Goal: Task Accomplishment & Management: Complete application form

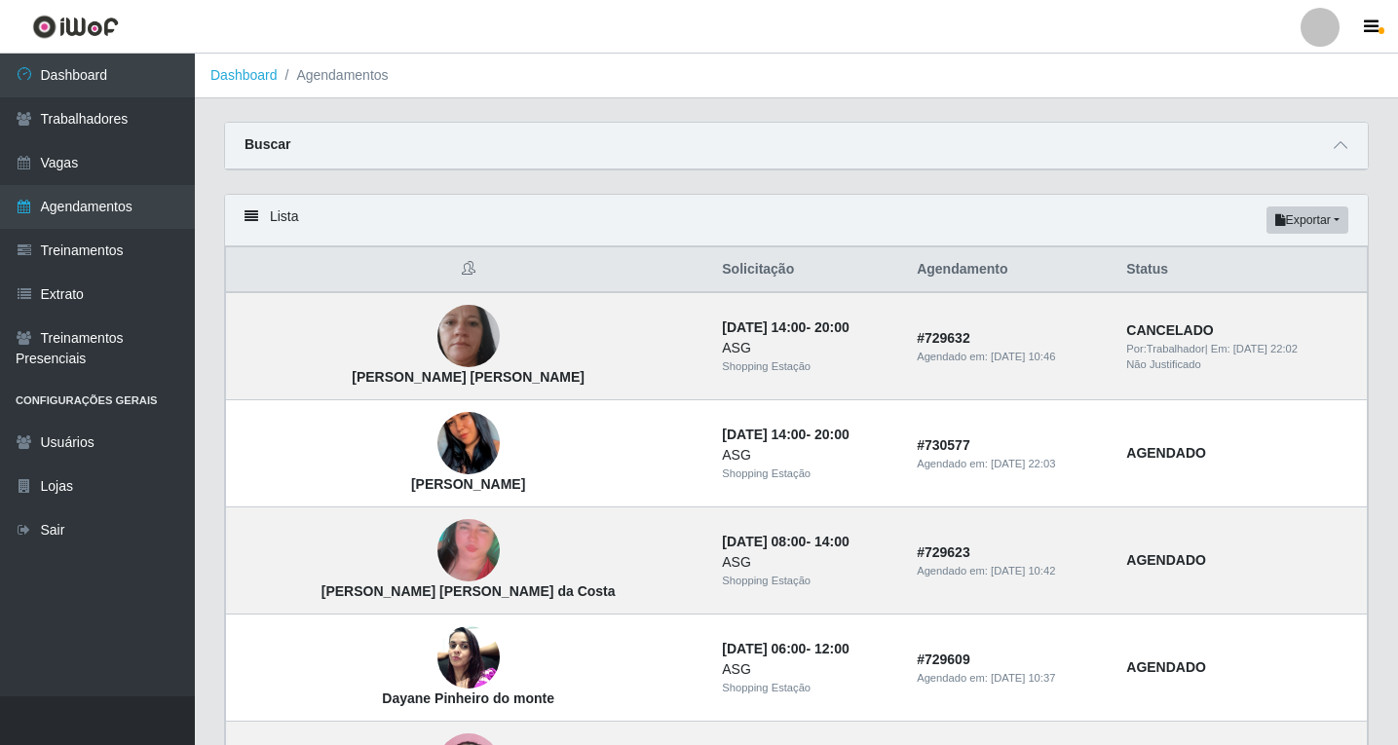
scroll to position [1289, 0]
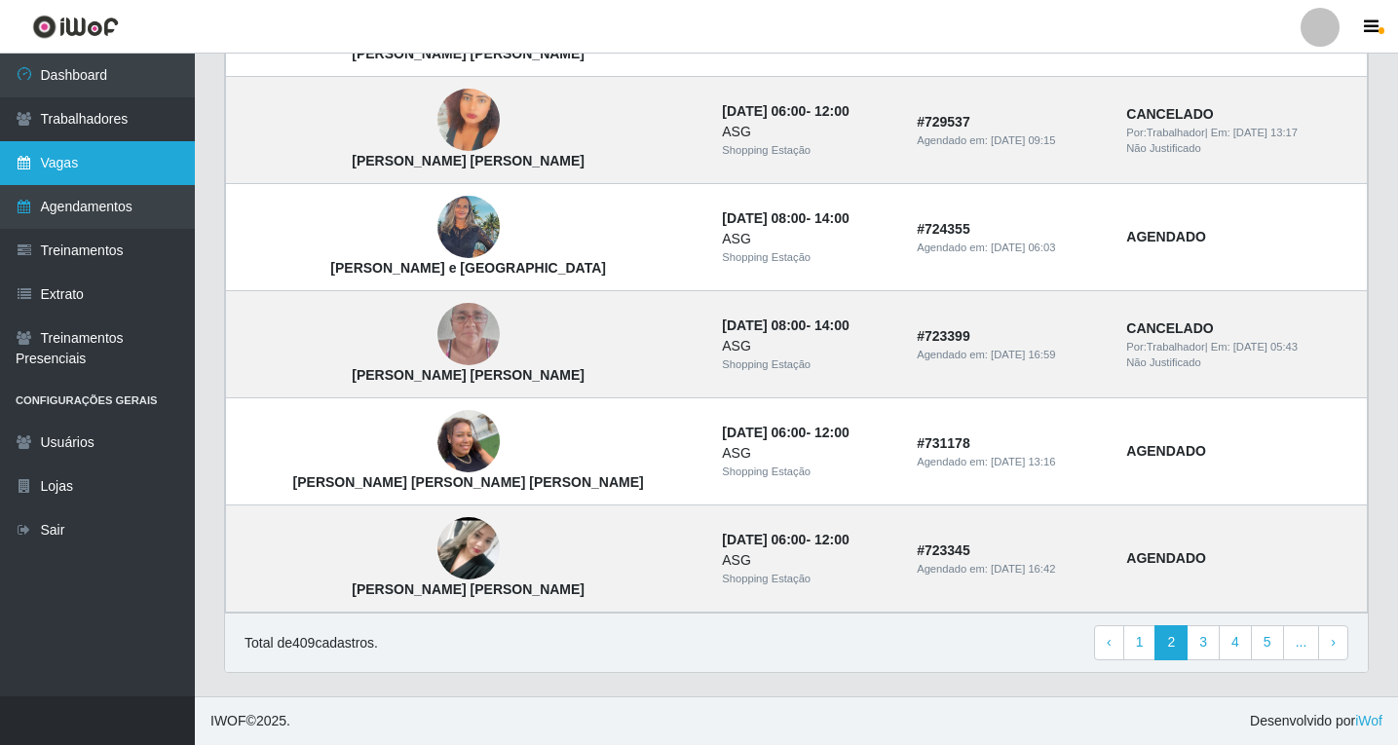
click at [133, 163] on link "Vagas" at bounding box center [97, 163] width 195 height 44
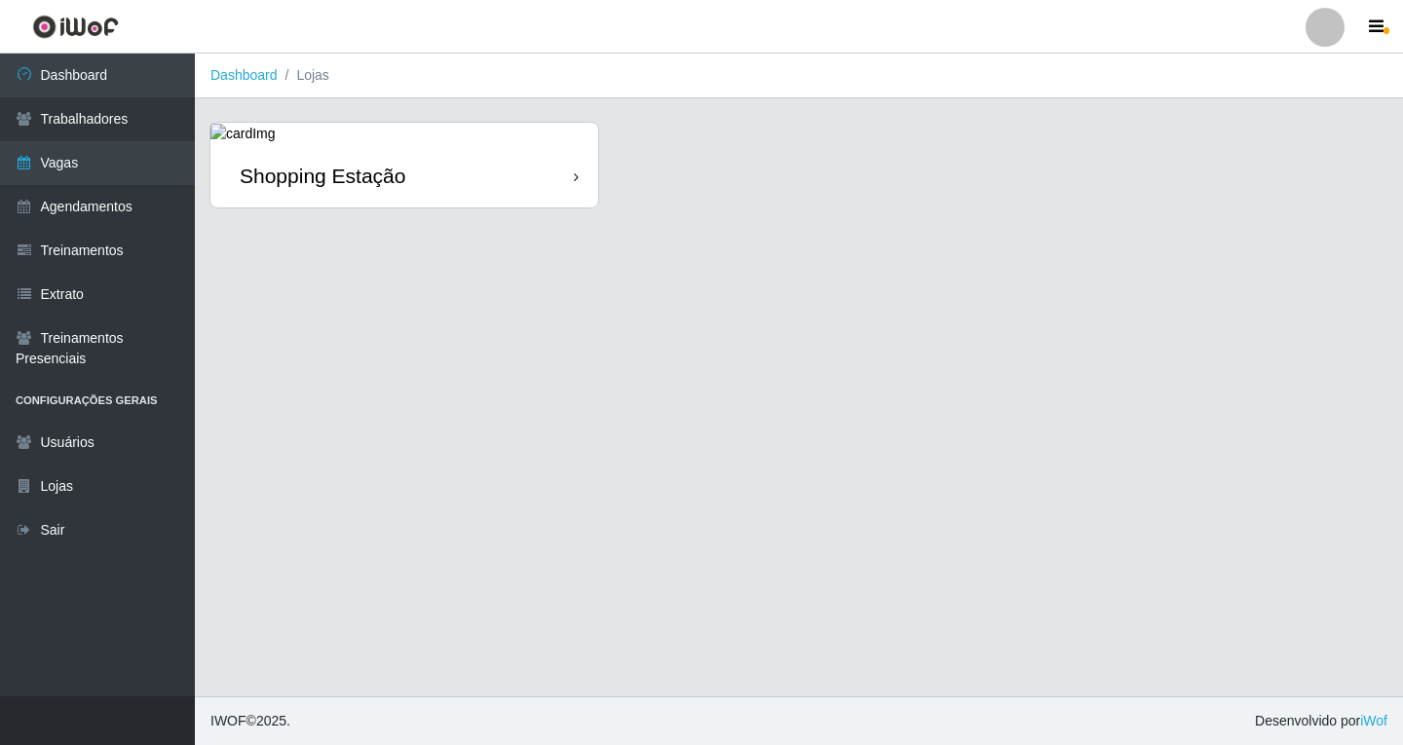
click at [498, 187] on div "Shopping Estação" at bounding box center [404, 175] width 388 height 63
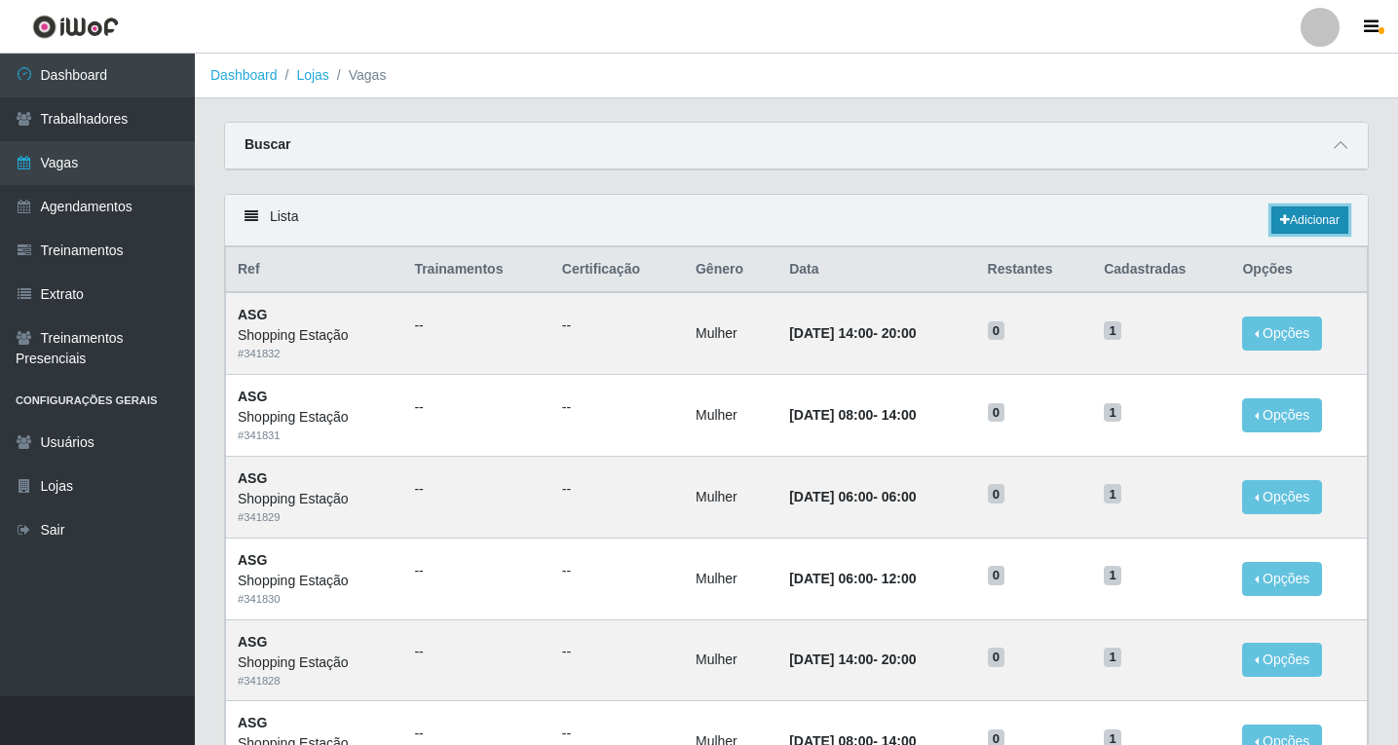
click at [1298, 223] on link "Adicionar" at bounding box center [1309, 220] width 77 height 27
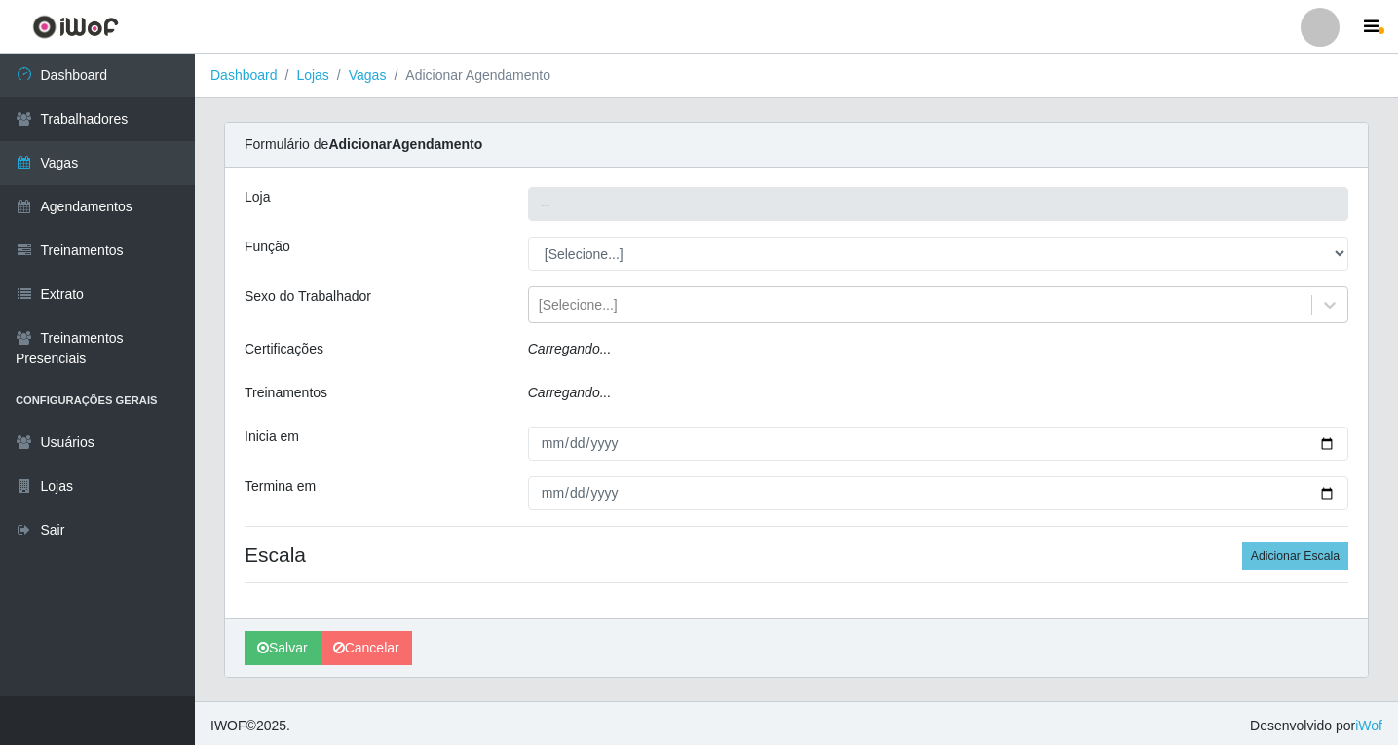
type input "Shopping Estação"
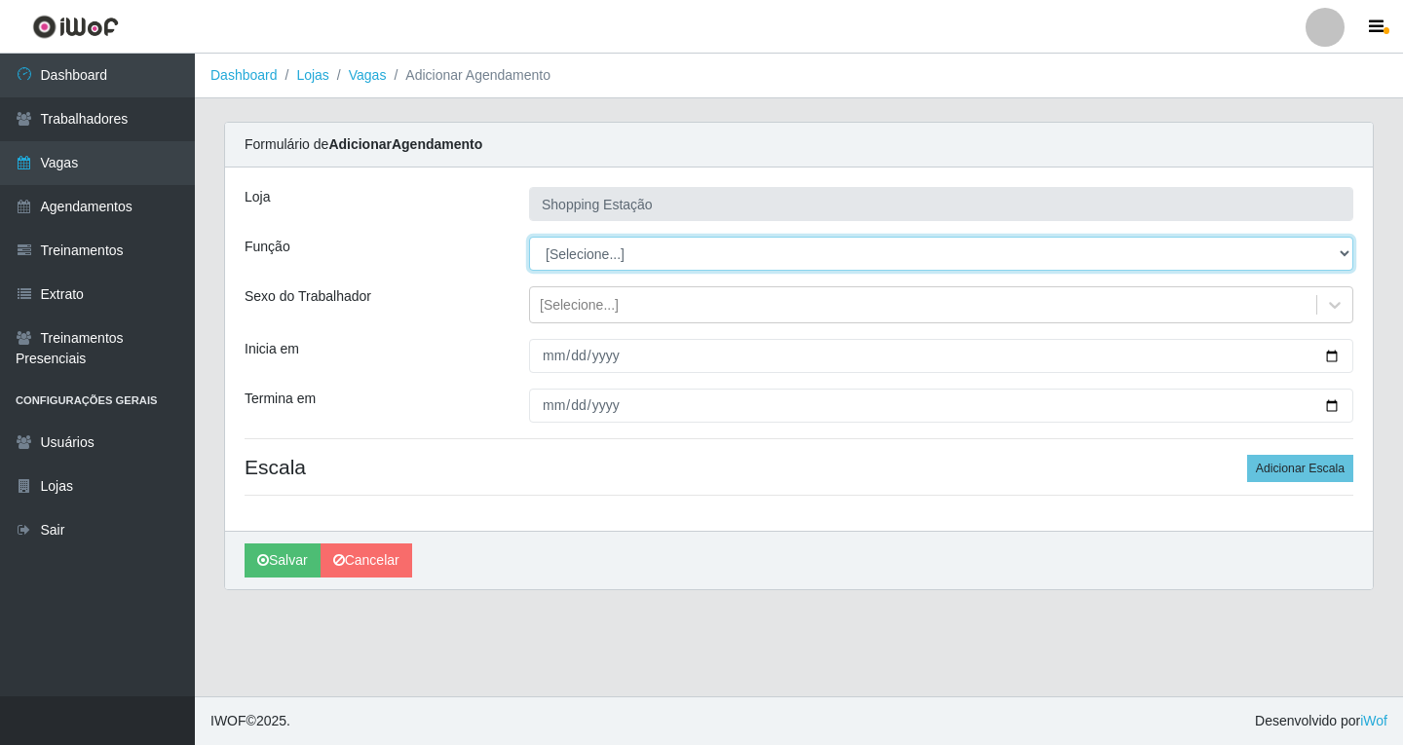
click at [582, 251] on select "[Selecione...] ASG ASG + ASG ++ Operador de Caixa Operador de Caixa + Operador …" at bounding box center [941, 254] width 824 height 34
select select "16"
click at [529, 237] on select "[Selecione...] ASG ASG + ASG ++ Operador de Caixa Operador de Caixa + Operador …" at bounding box center [941, 254] width 824 height 34
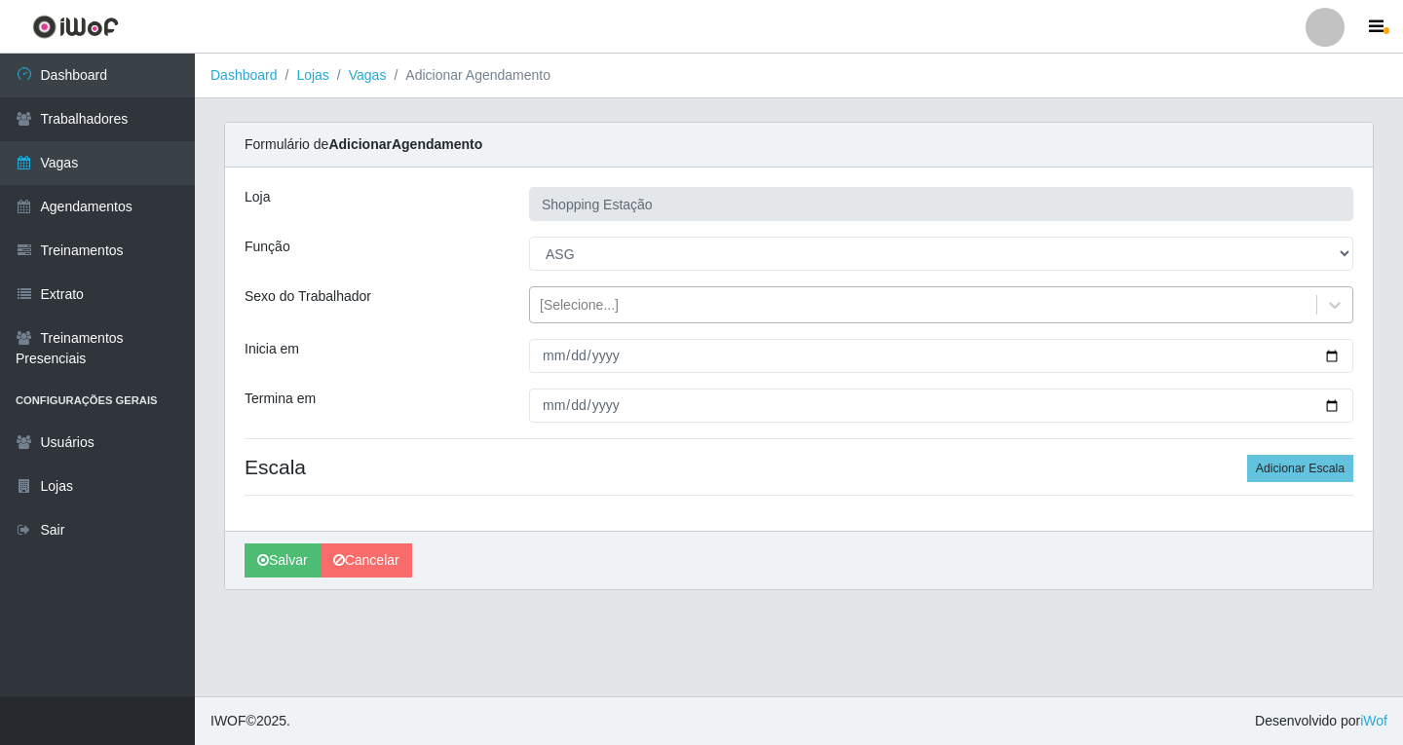
click at [544, 300] on div "[Selecione...]" at bounding box center [579, 305] width 79 height 20
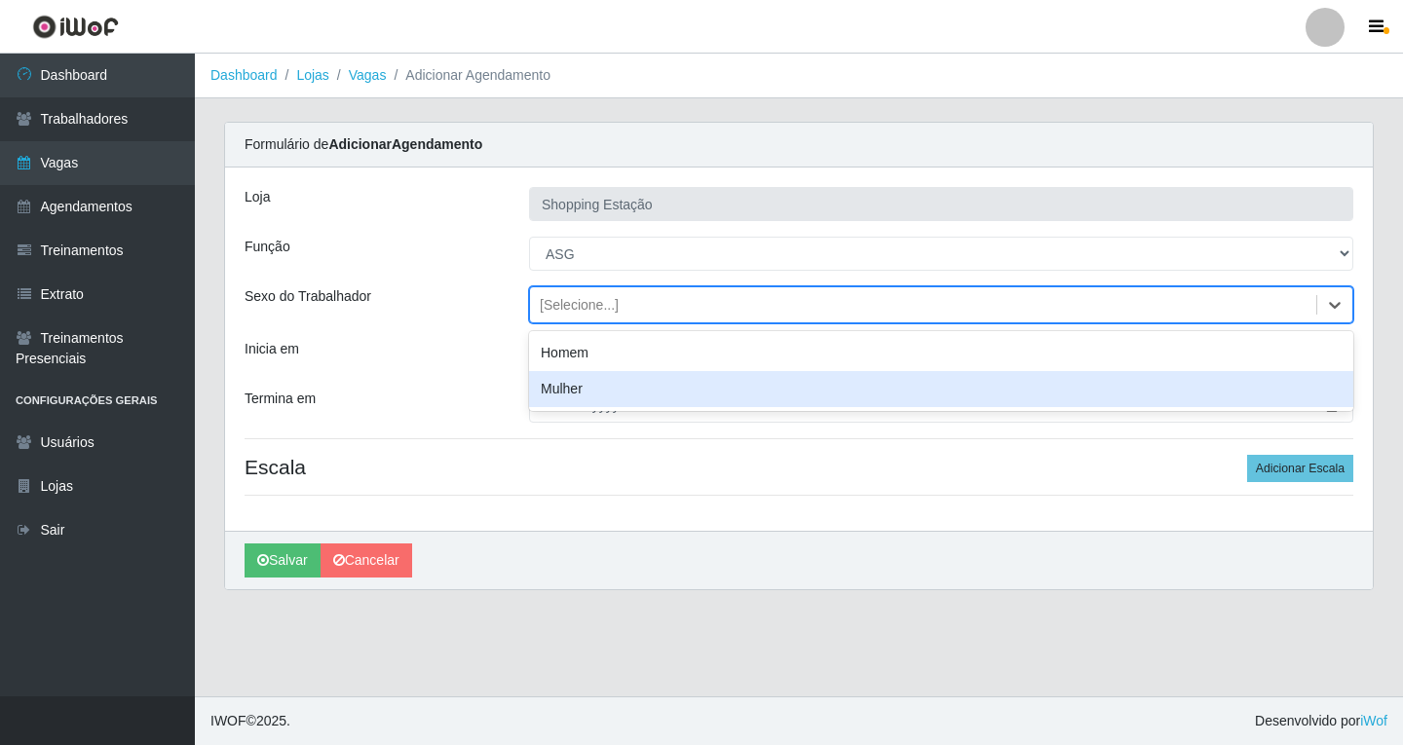
click at [575, 383] on div "Mulher" at bounding box center [941, 389] width 824 height 36
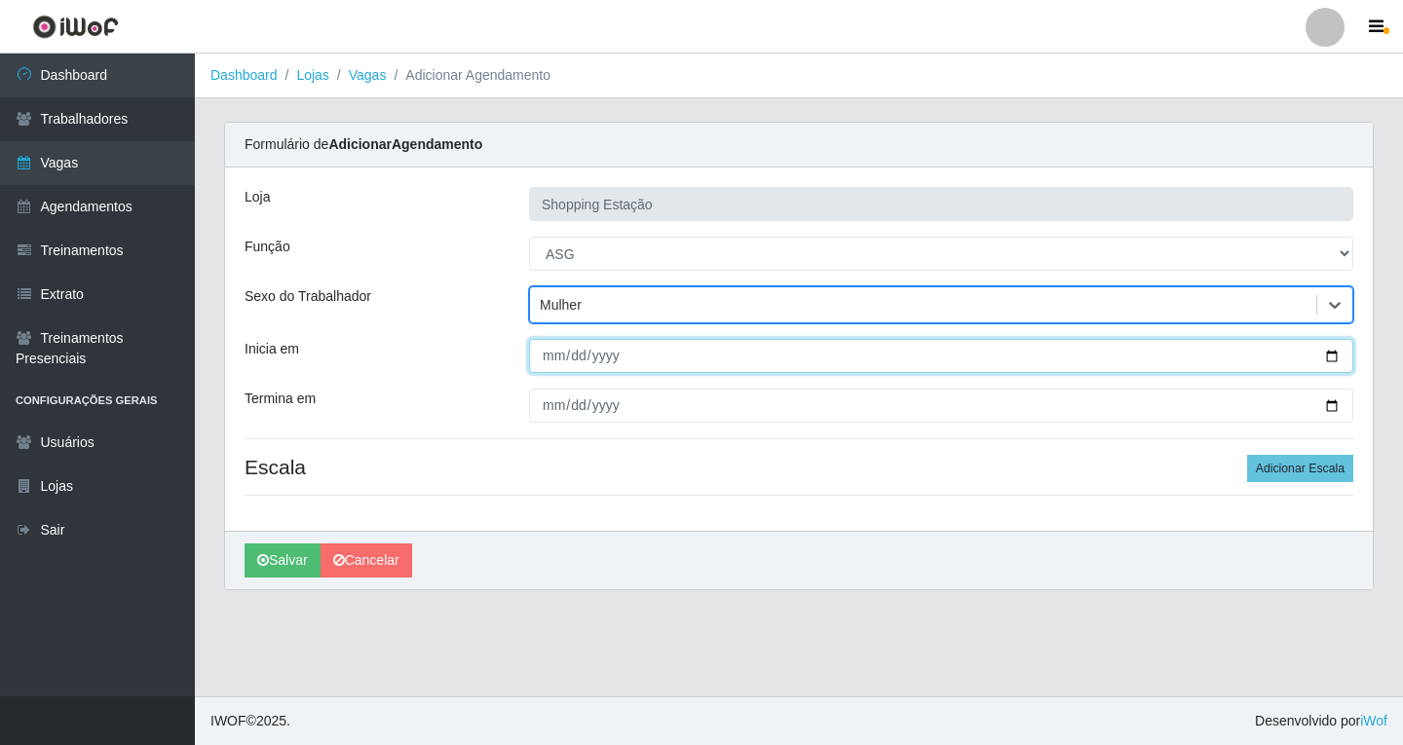
click at [548, 361] on input "Inicia em" at bounding box center [941, 356] width 824 height 34
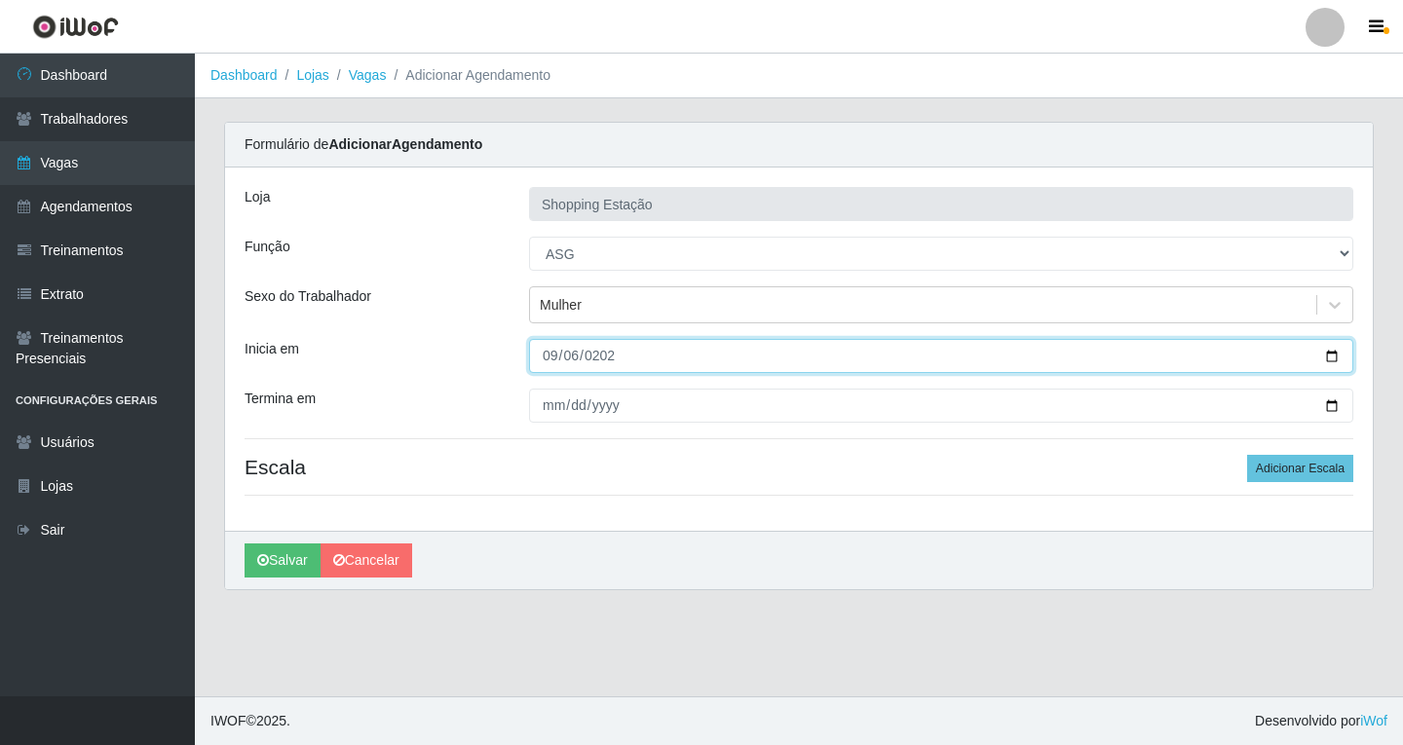
type input "2025-09-06"
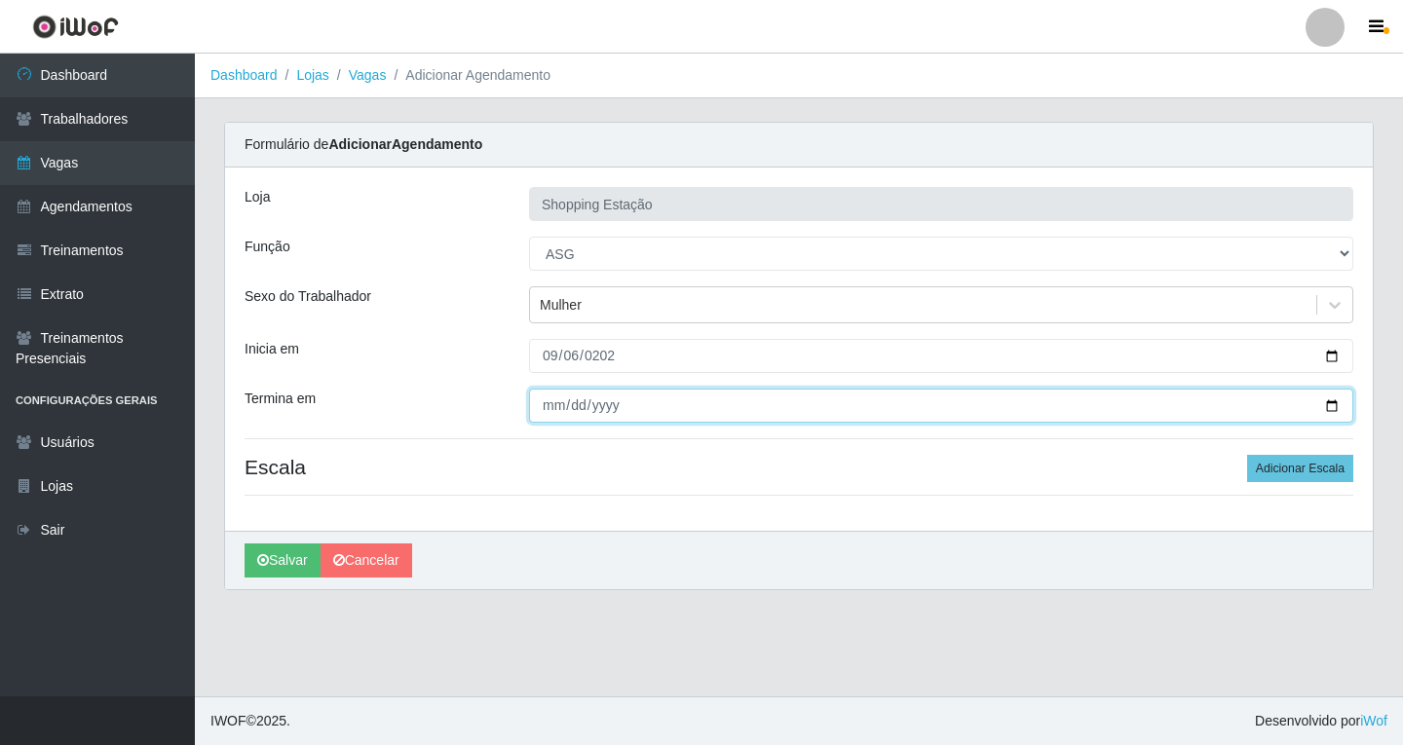
click at [558, 408] on input "Termina em" at bounding box center [941, 406] width 824 height 34
type input "2025-09-06"
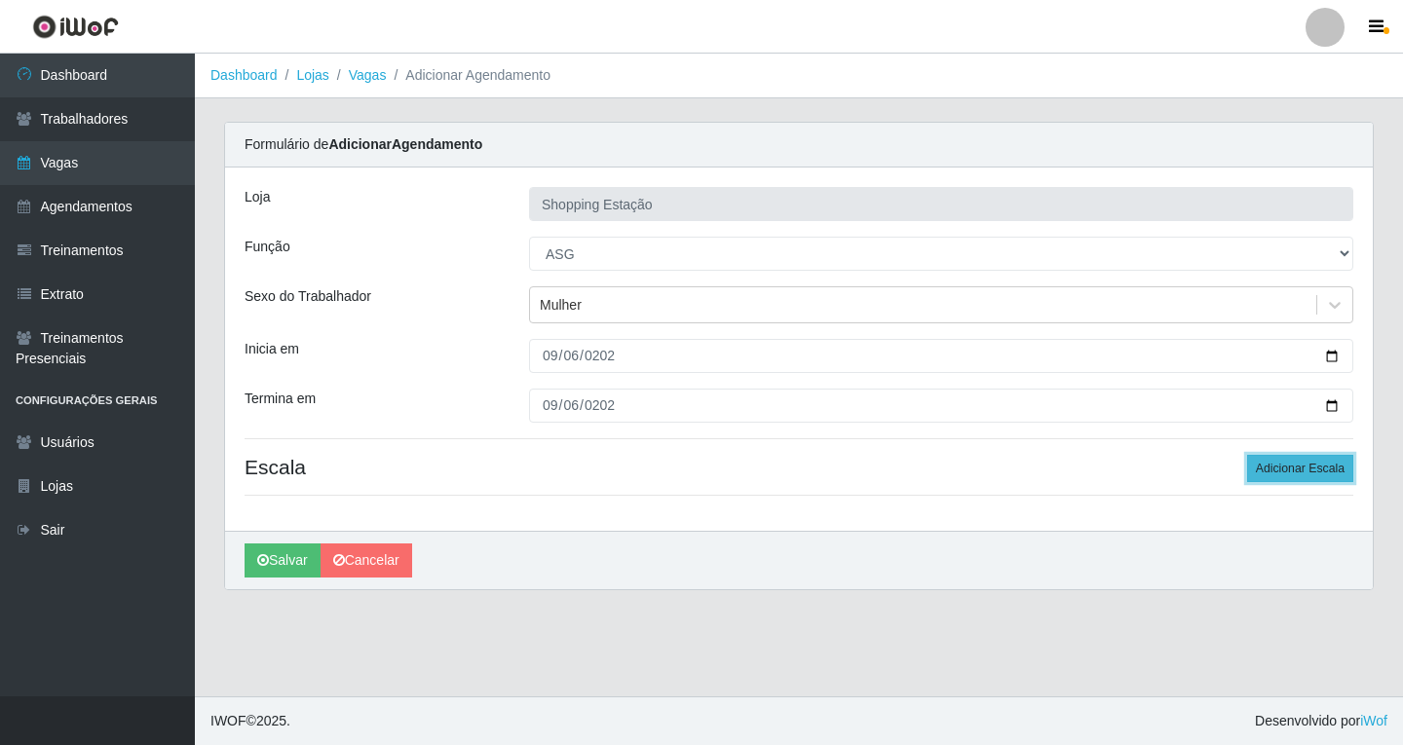
click at [1284, 474] on button "Adicionar Escala" at bounding box center [1300, 468] width 106 height 27
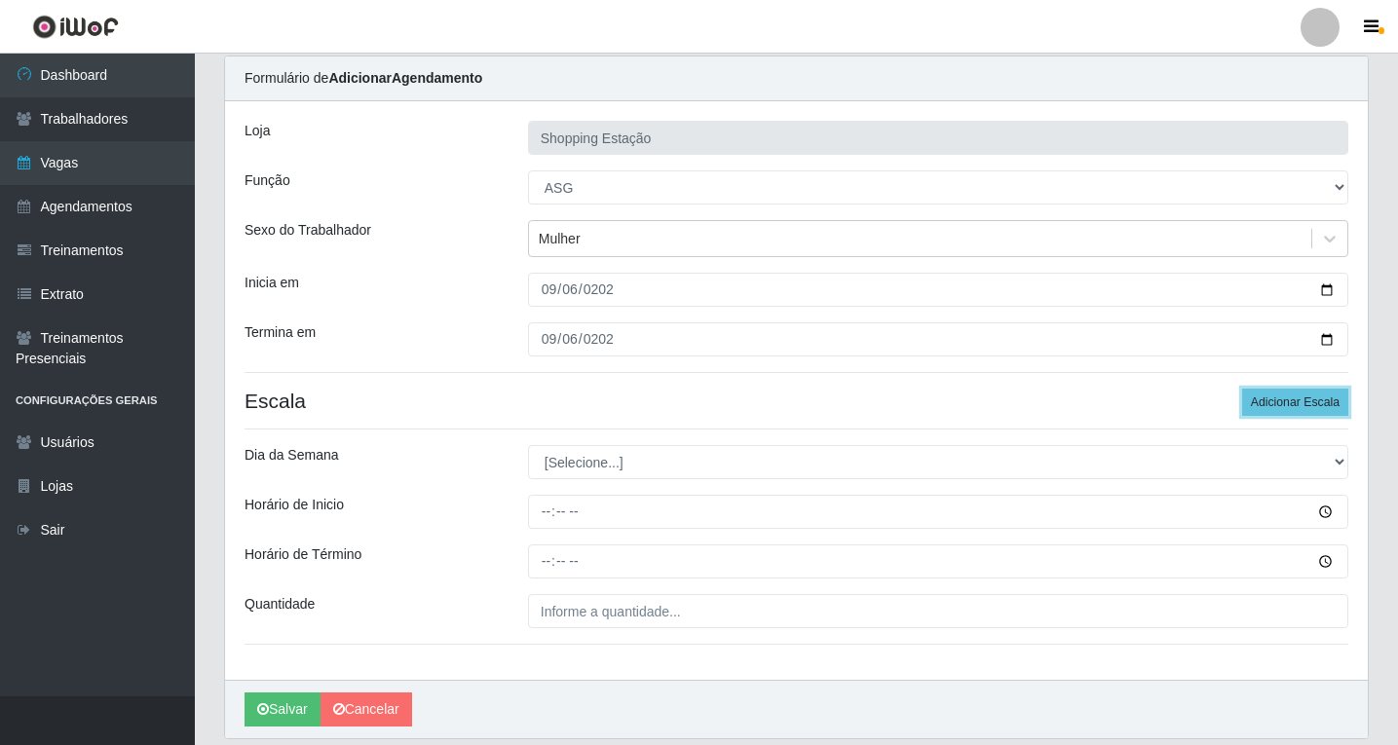
scroll to position [133, 0]
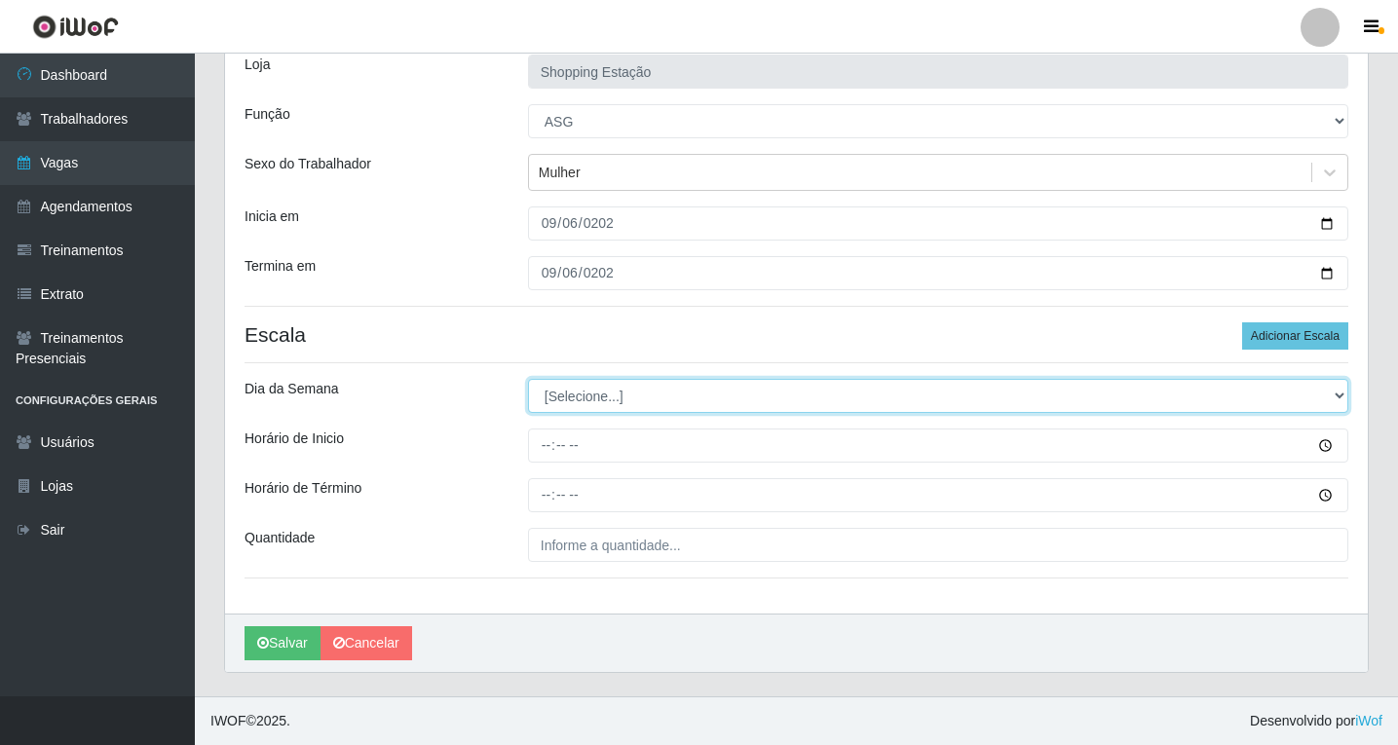
click at [626, 401] on select "[Selecione...] Segunda Terça Quarta Quinta Sexta Sábado Domingo" at bounding box center [938, 396] width 820 height 34
select select "6"
click at [528, 379] on select "[Selecione...] Segunda Terça Quarta Quinta Sexta Sábado Domingo" at bounding box center [938, 396] width 820 height 34
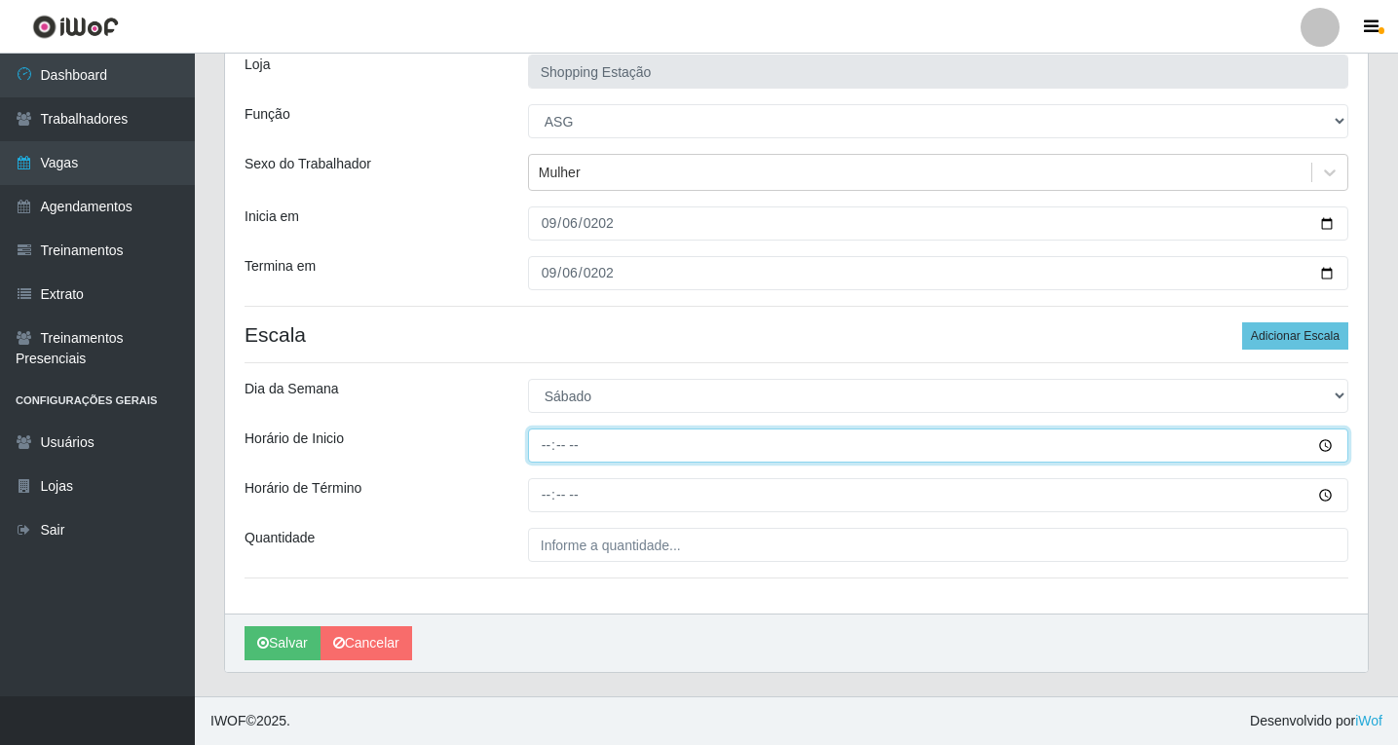
click at [546, 447] on input "Horário de Inicio" at bounding box center [938, 446] width 820 height 34
type input "06:00"
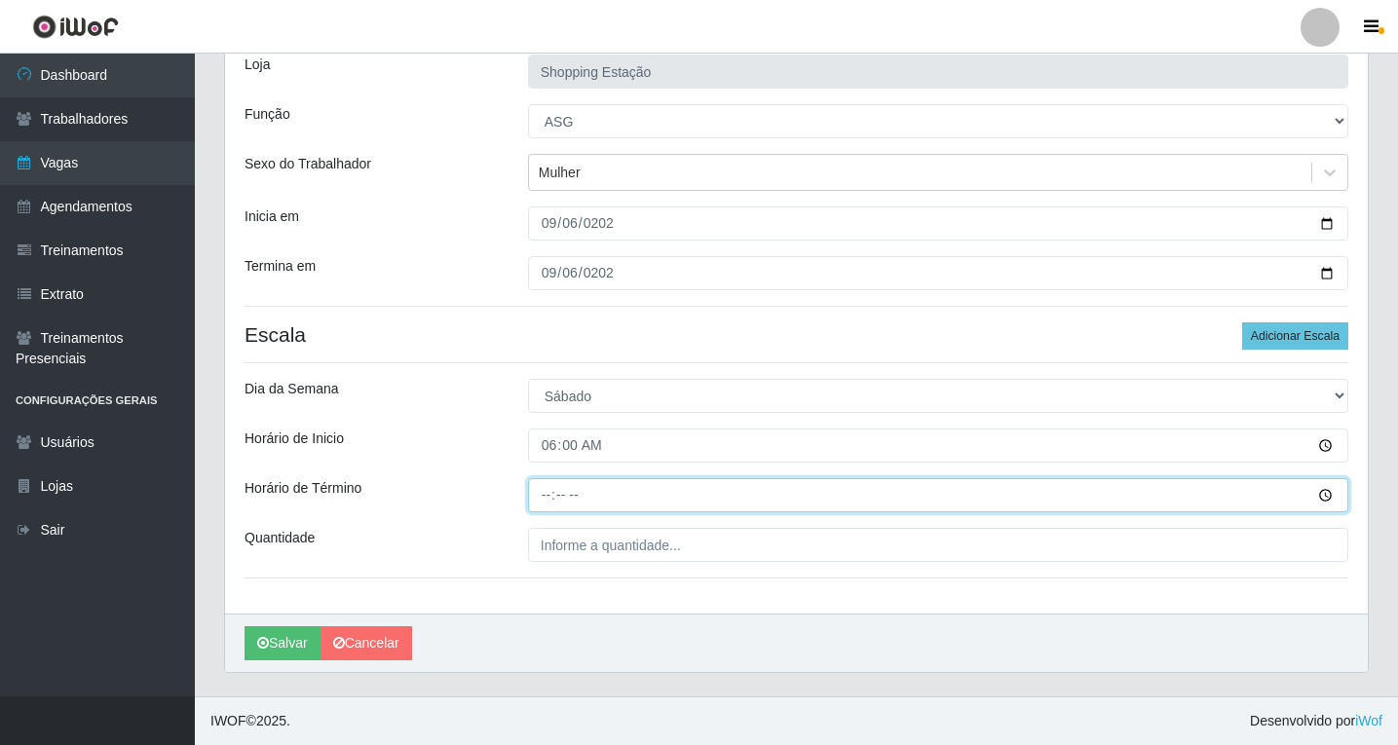
click at [549, 499] on input "Horário de Término" at bounding box center [938, 495] width 820 height 34
type input "12:00"
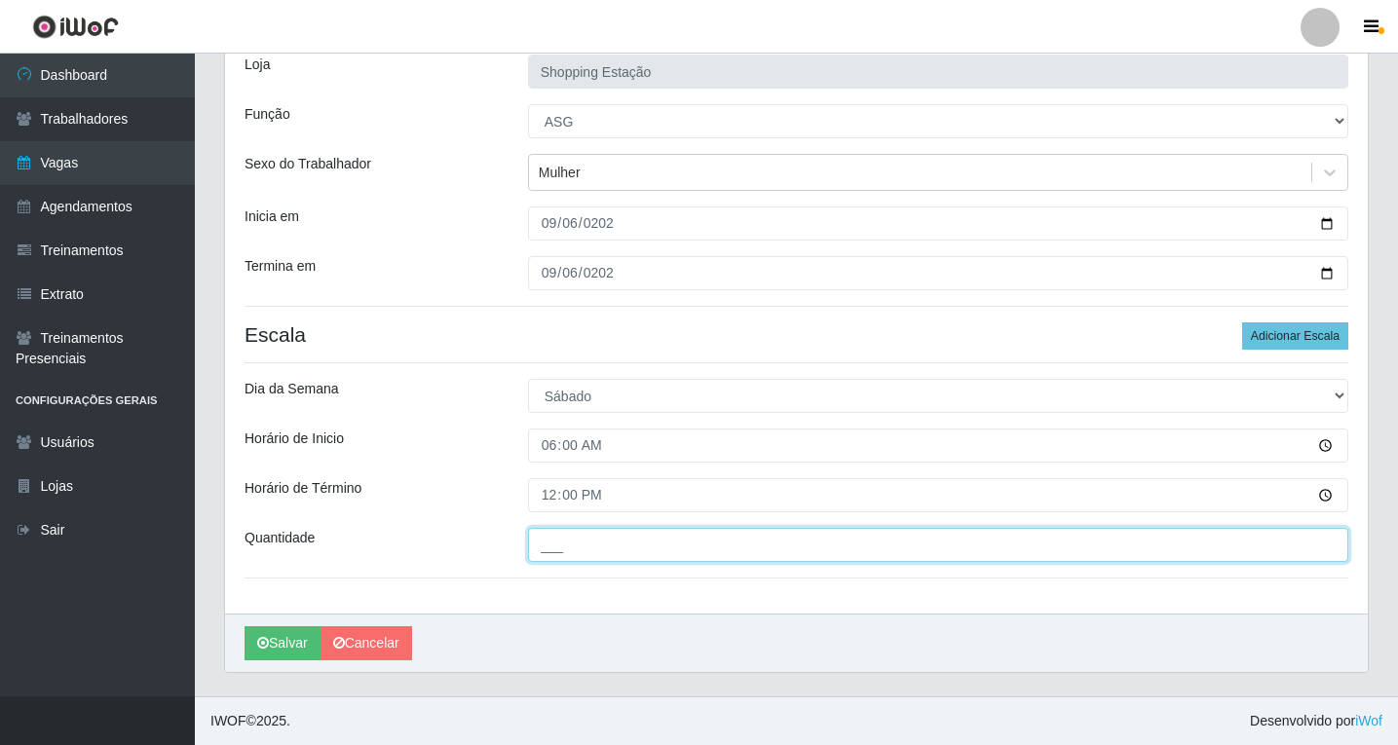
click at [573, 545] on input "___" at bounding box center [938, 545] width 820 height 34
type input "1__"
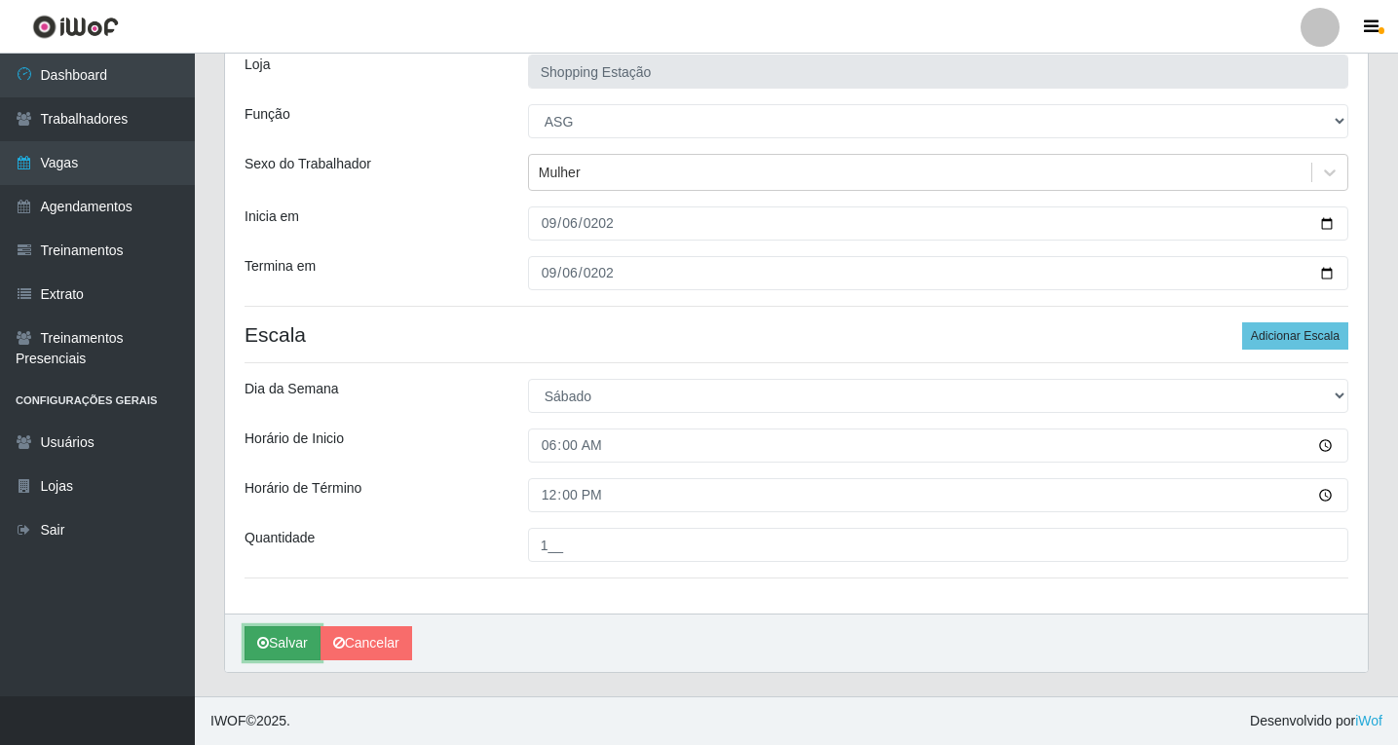
click at [293, 643] on button "Salvar" at bounding box center [283, 643] width 76 height 34
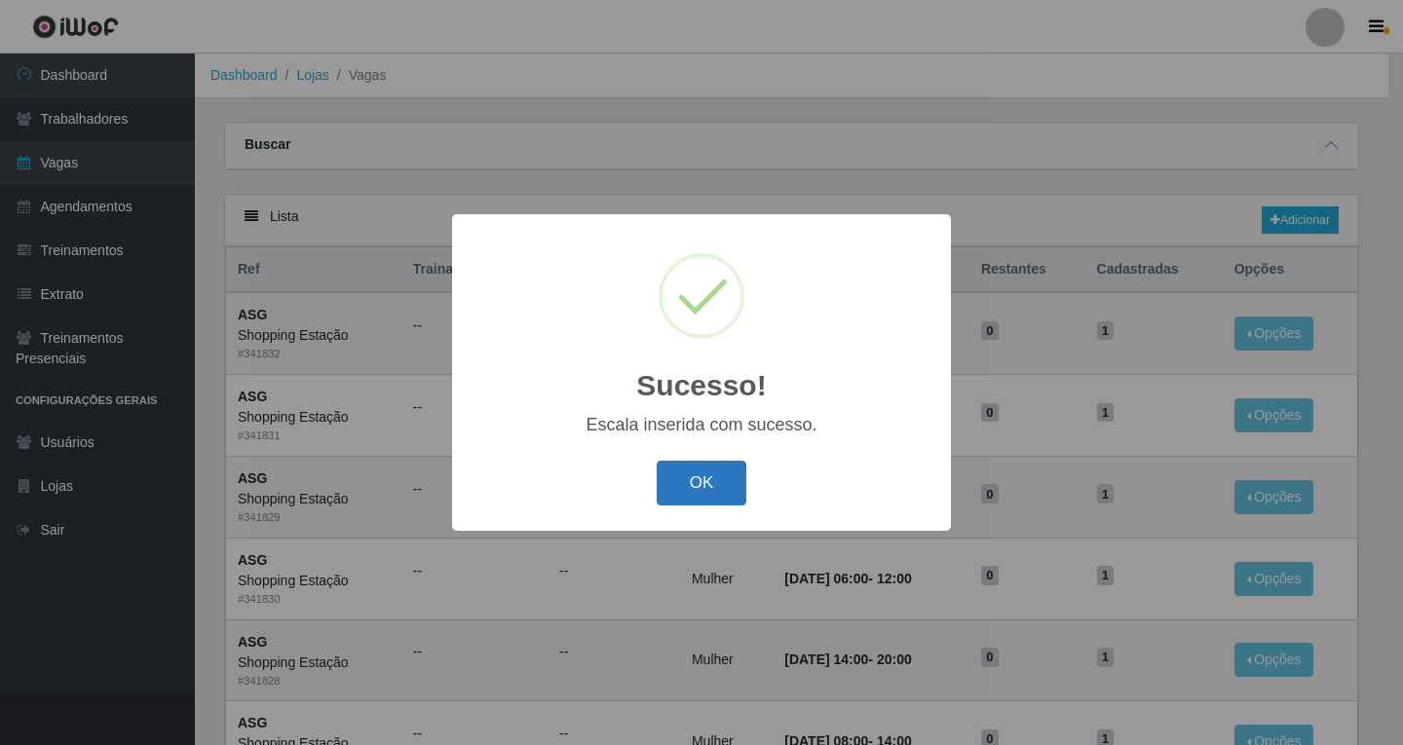
click at [701, 487] on button "OK" at bounding box center [702, 484] width 91 height 46
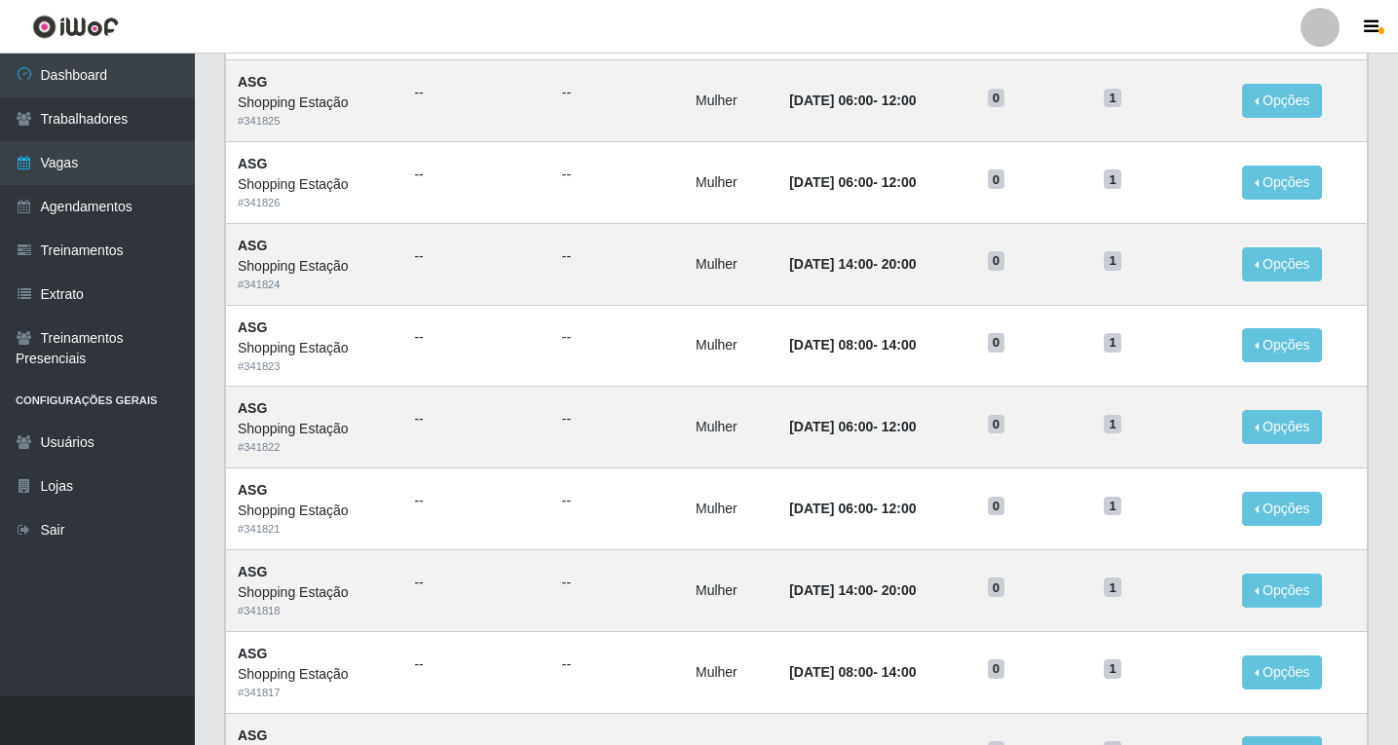
scroll to position [906, 0]
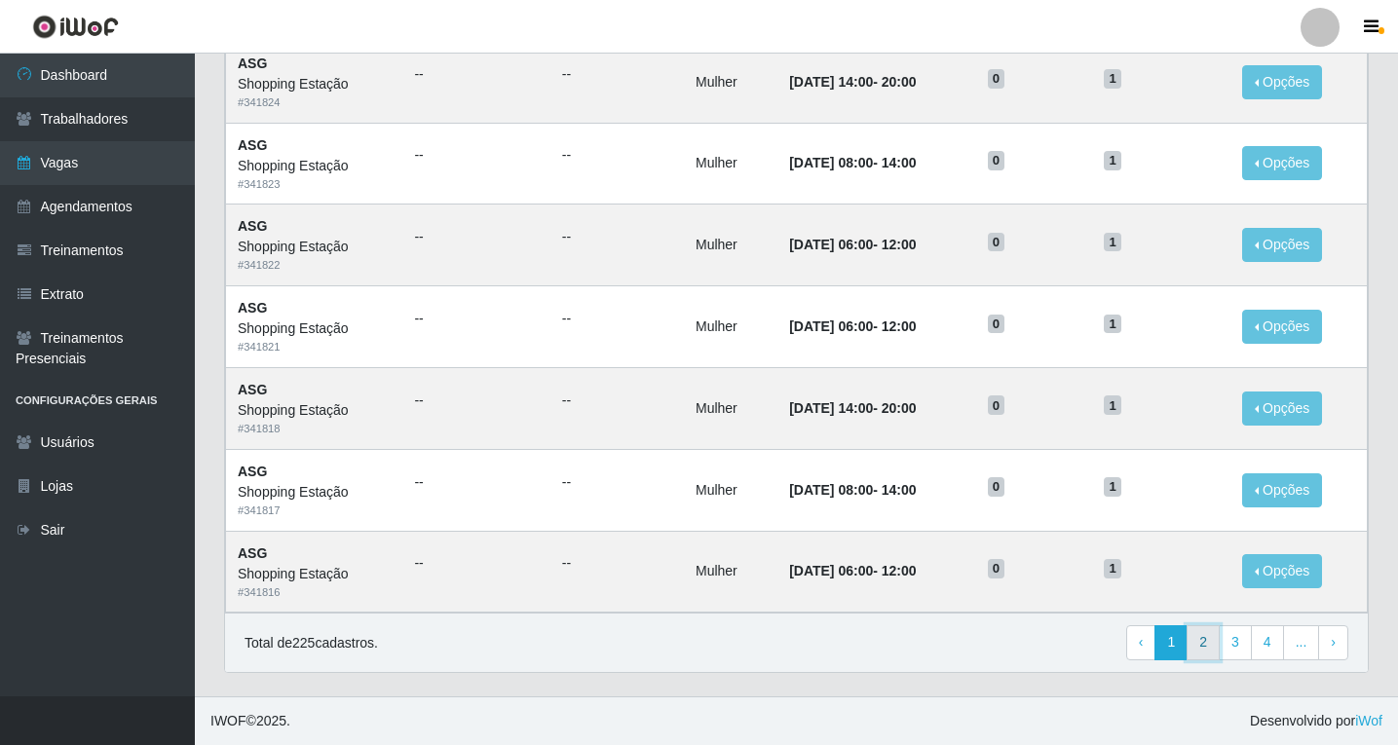
click at [1211, 647] on link "2" at bounding box center [1203, 643] width 33 height 35
